Goal: Download file/media

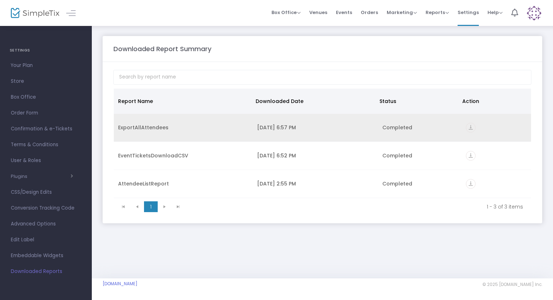
click at [472, 127] on icon "vertical_align_bottom" at bounding box center [470, 128] width 10 height 10
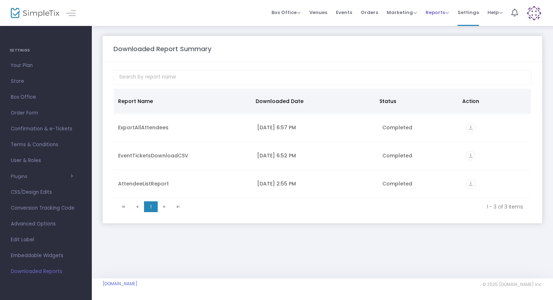
click at [443, 9] on span "Reports" at bounding box center [436, 12] width 23 height 7
click at [442, 38] on li "Sales Reports" at bounding box center [448, 38] width 47 height 14
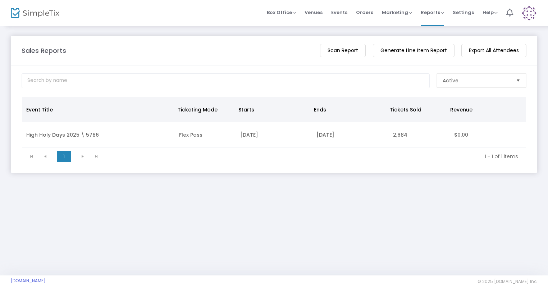
click at [412, 51] on m-button "Generate Line Item Report" at bounding box center [414, 50] width 82 height 13
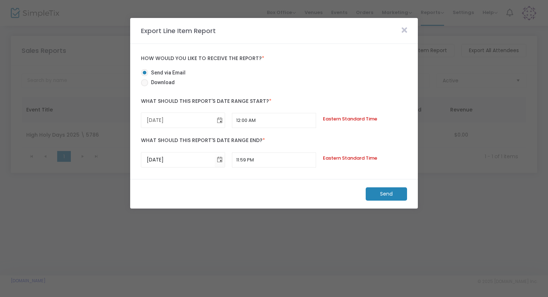
click at [222, 121] on span "Toggle calendar" at bounding box center [220, 120] width 12 height 12
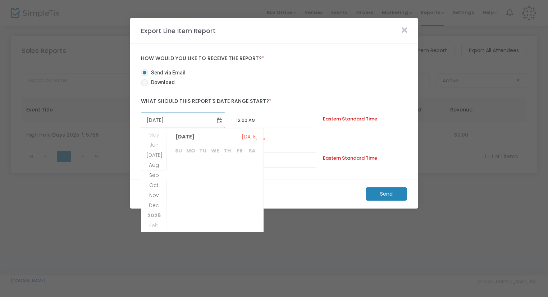
scroll to position [139902, 0]
click at [190, 205] on span "22" at bounding box center [191, 205] width 12 height 12
type input "9/22/2025"
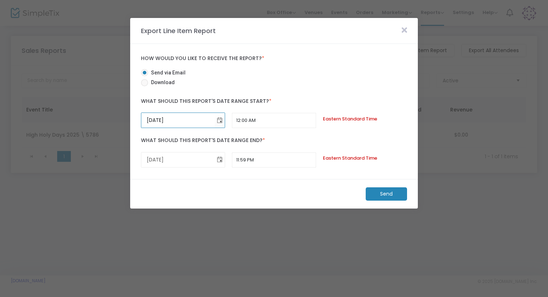
click at [219, 159] on span "Toggle calendar" at bounding box center [220, 160] width 12 height 12
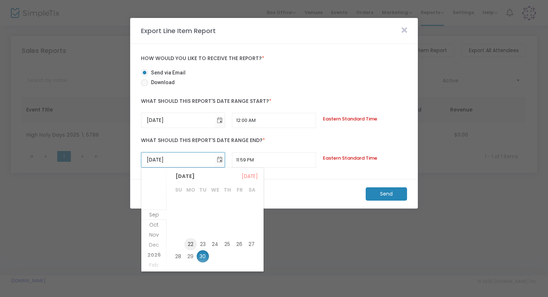
click at [190, 242] on span "22" at bounding box center [191, 244] width 12 height 12
type input "9/22/2025"
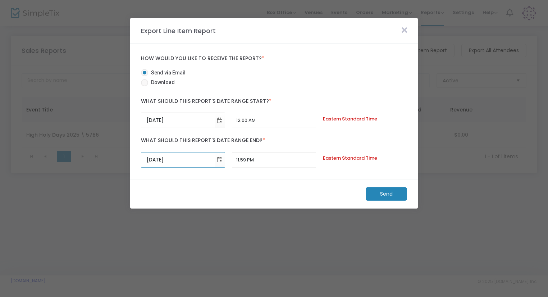
click at [353, 117] on div "Eastern Standard Time" at bounding box center [365, 118] width 91 height 7
click at [148, 82] on span at bounding box center [144, 82] width 7 height 7
click at [145, 86] on input "Download" at bounding box center [144, 86] width 0 height 0
radio input "true"
click at [383, 192] on m-button "Download" at bounding box center [381, 193] width 54 height 13
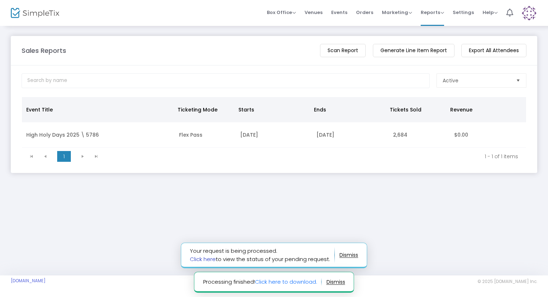
click at [194, 258] on link "Click here" at bounding box center [203, 259] width 26 height 8
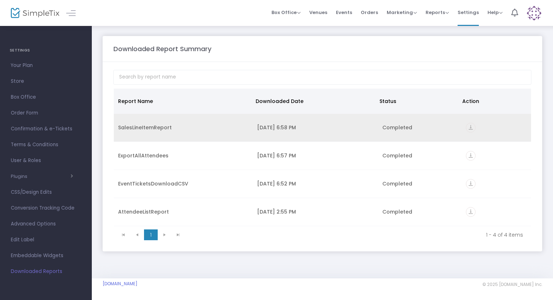
click at [471, 127] on icon "vertical_align_bottom" at bounding box center [470, 128] width 10 height 10
